Goal: Register for event/course

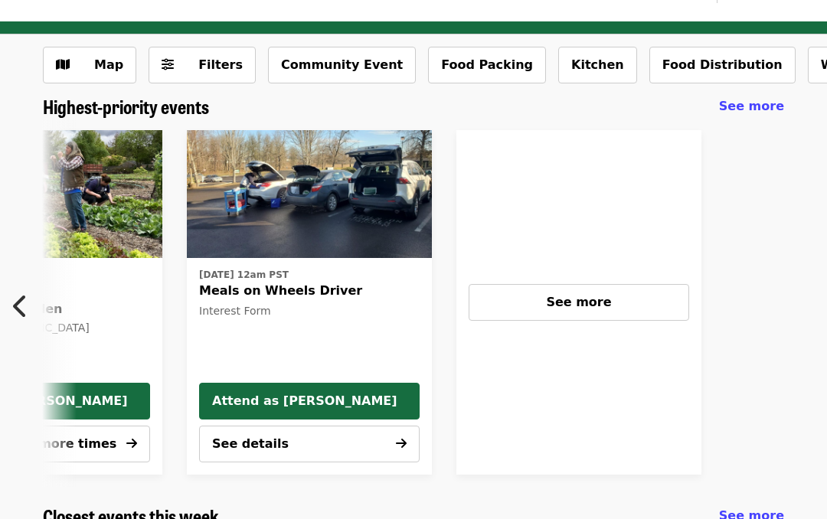
scroll to position [0, 1192]
click at [600, 293] on div "See more" at bounding box center [579, 302] width 195 height 18
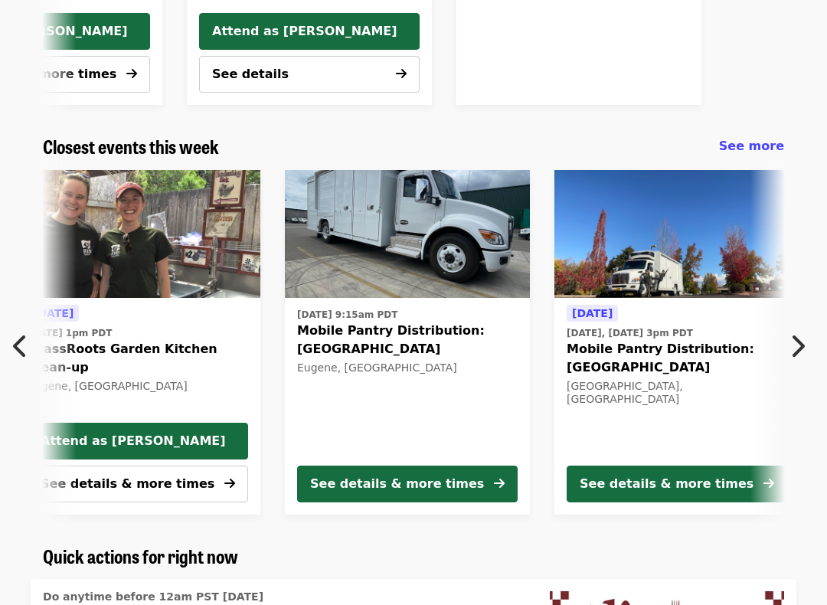
scroll to position [413, 0]
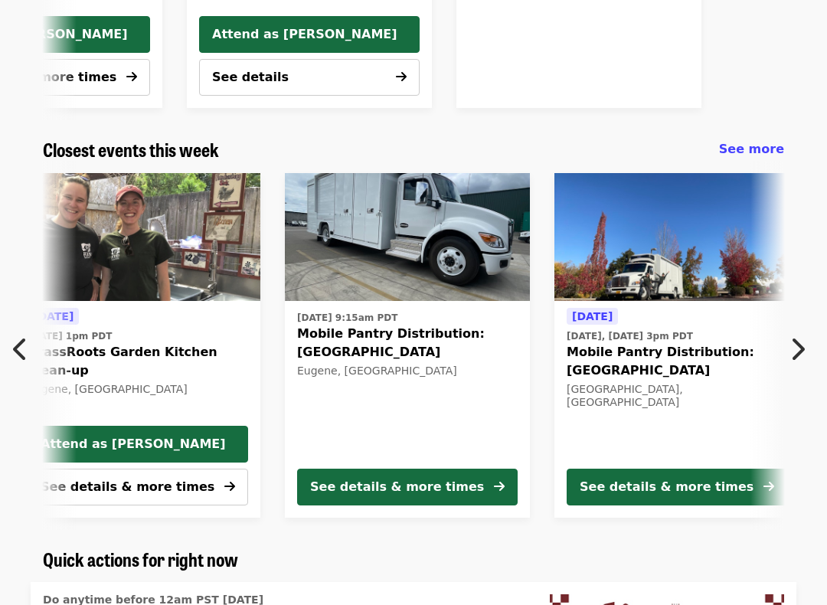
click at [417, 492] on div "See details & more times" at bounding box center [397, 487] width 174 height 18
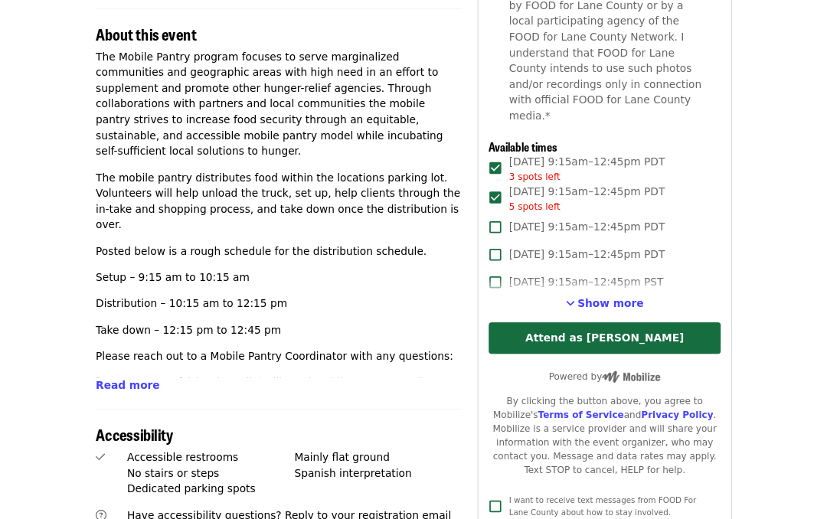
scroll to position [514, 0]
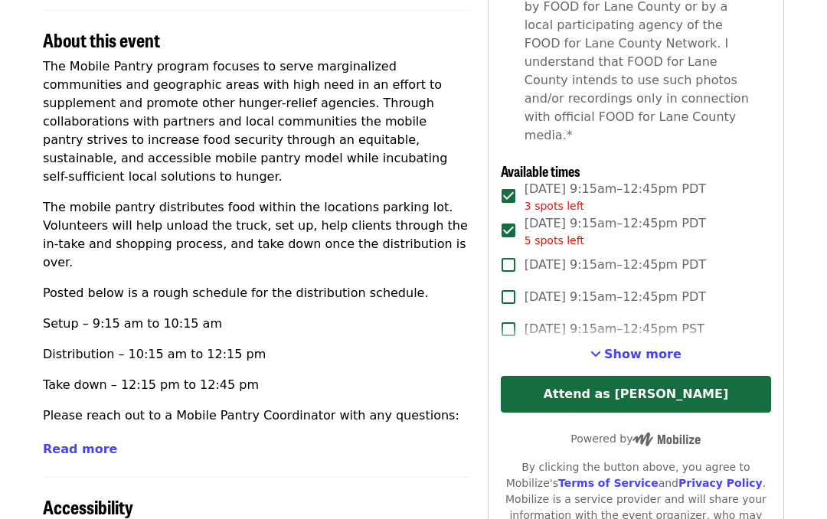
click at [644, 377] on button "Attend as [PERSON_NAME]" at bounding box center [636, 395] width 270 height 37
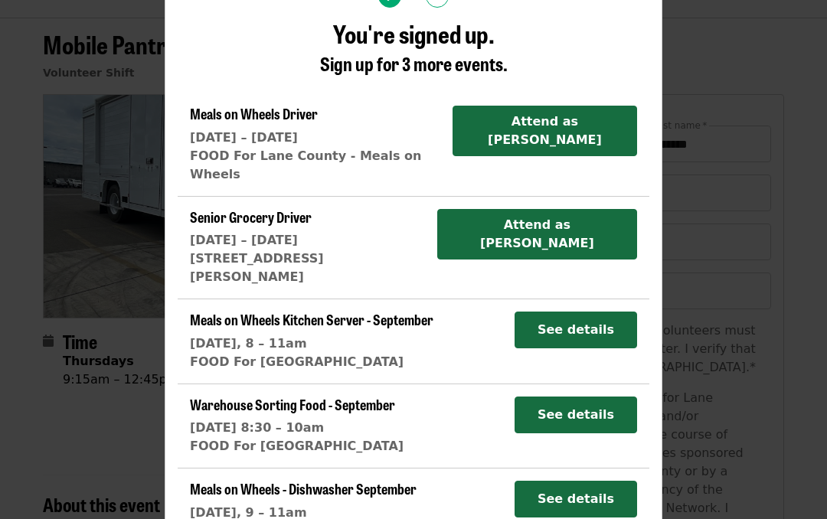
scroll to position [0, 0]
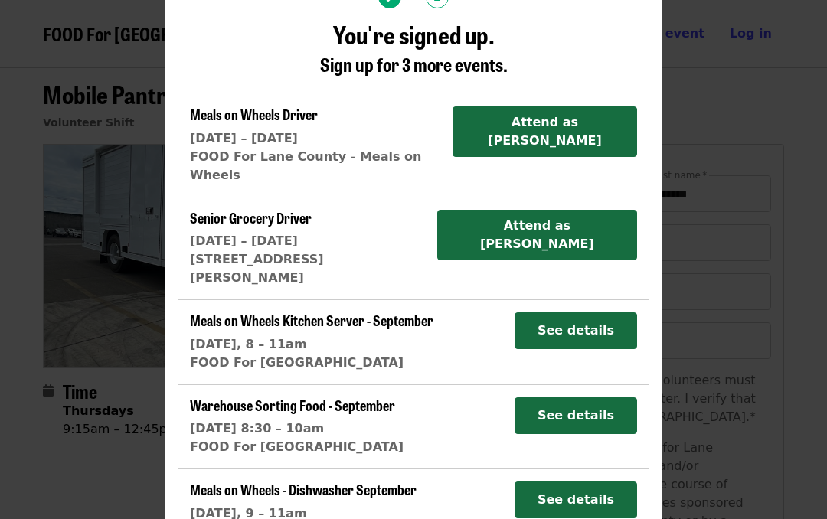
click at [744, 246] on div "More ways to help 2 You're signed up. Sign up for 3 more events. Meals on Wheel…" at bounding box center [413, 259] width 827 height 519
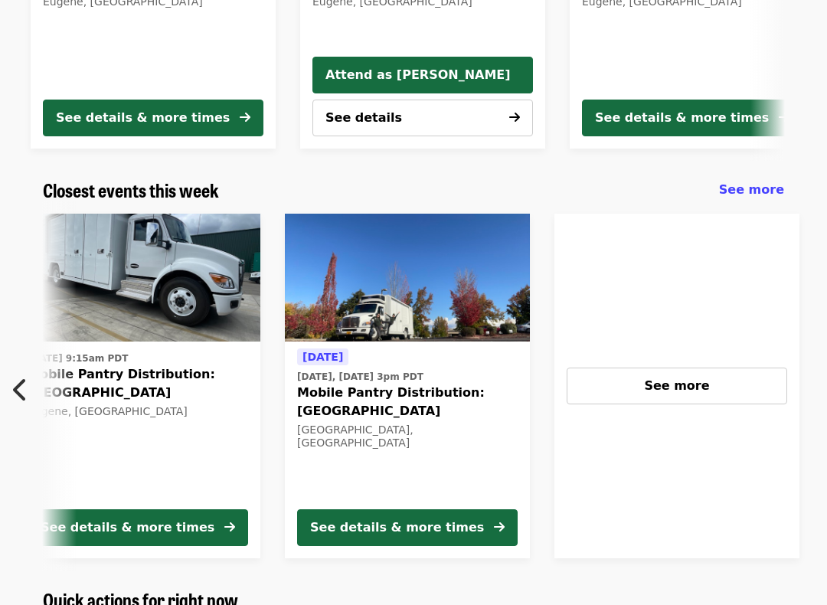
scroll to position [369, 0]
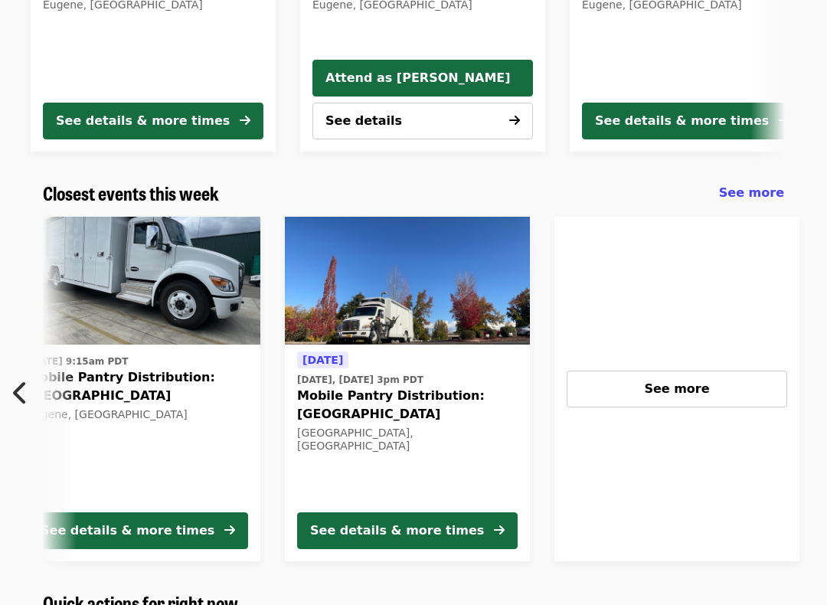
click at [374, 518] on div "See details & more times" at bounding box center [397, 531] width 174 height 18
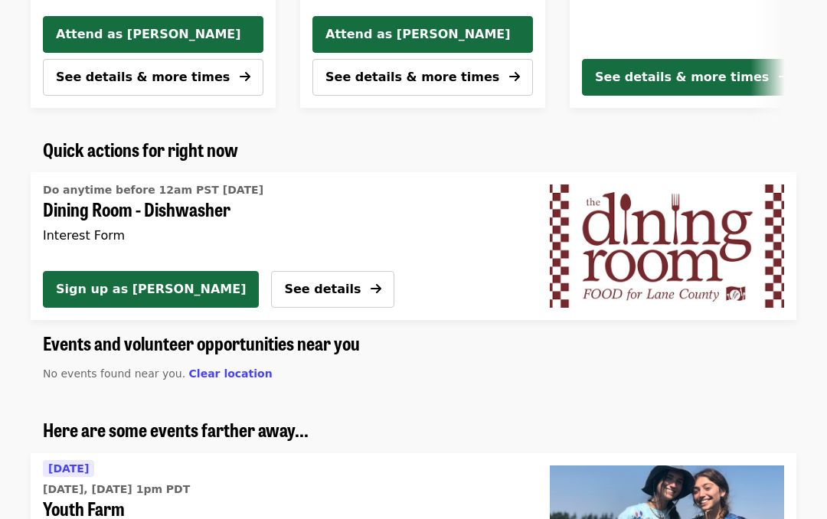
scroll to position [820, 0]
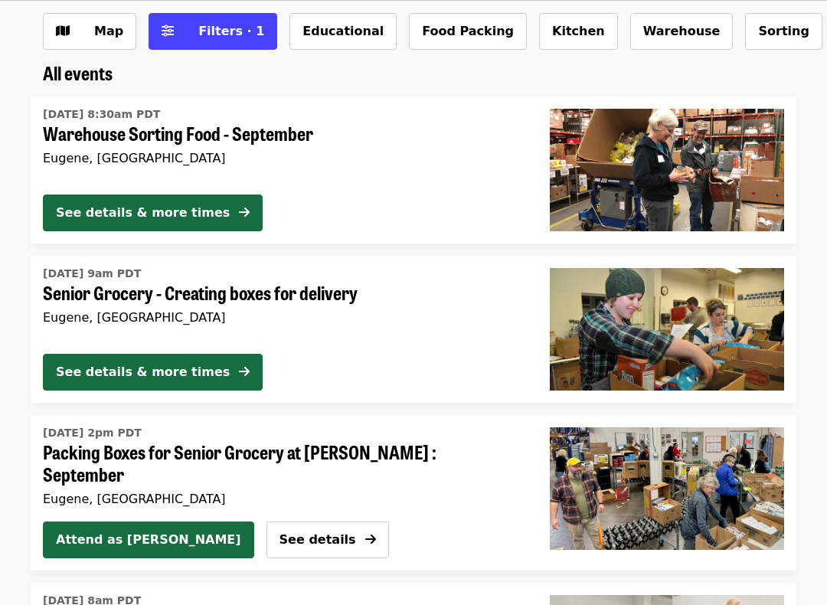
scroll to position [80, 0]
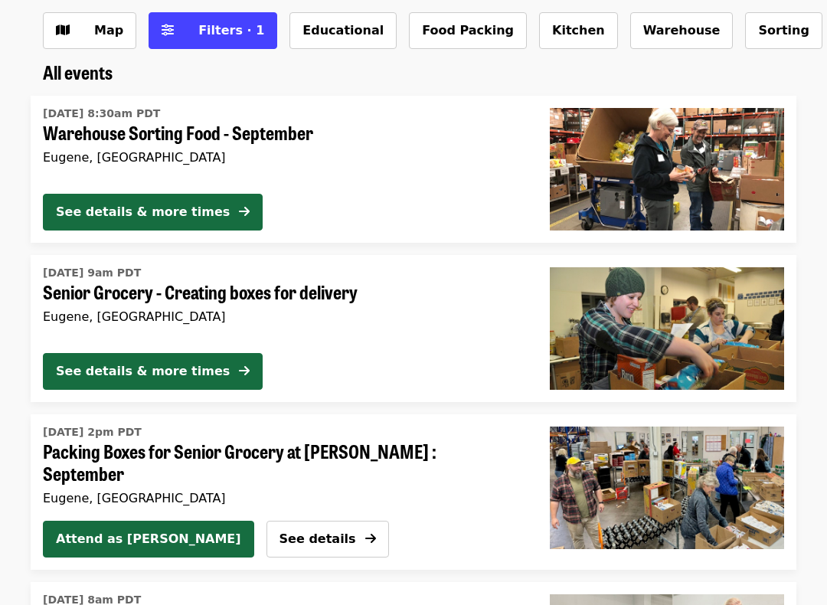
click at [93, 518] on button "Attend as [PERSON_NAME]" at bounding box center [148, 539] width 211 height 37
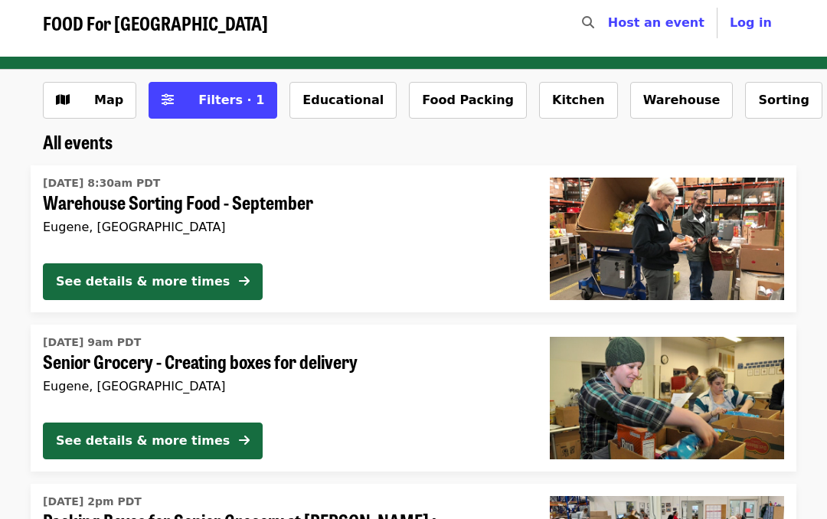
scroll to position [0, 0]
